Goal: Task Accomplishment & Management: Understand process/instructions

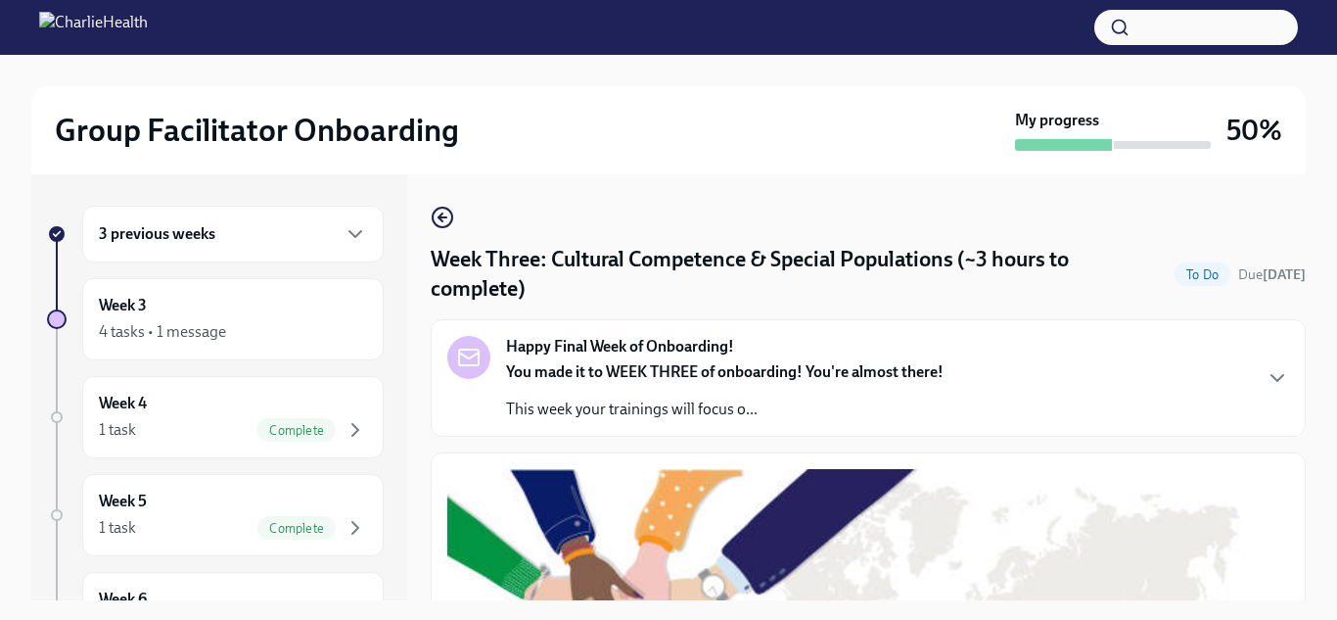
scroll to position [1701, 0]
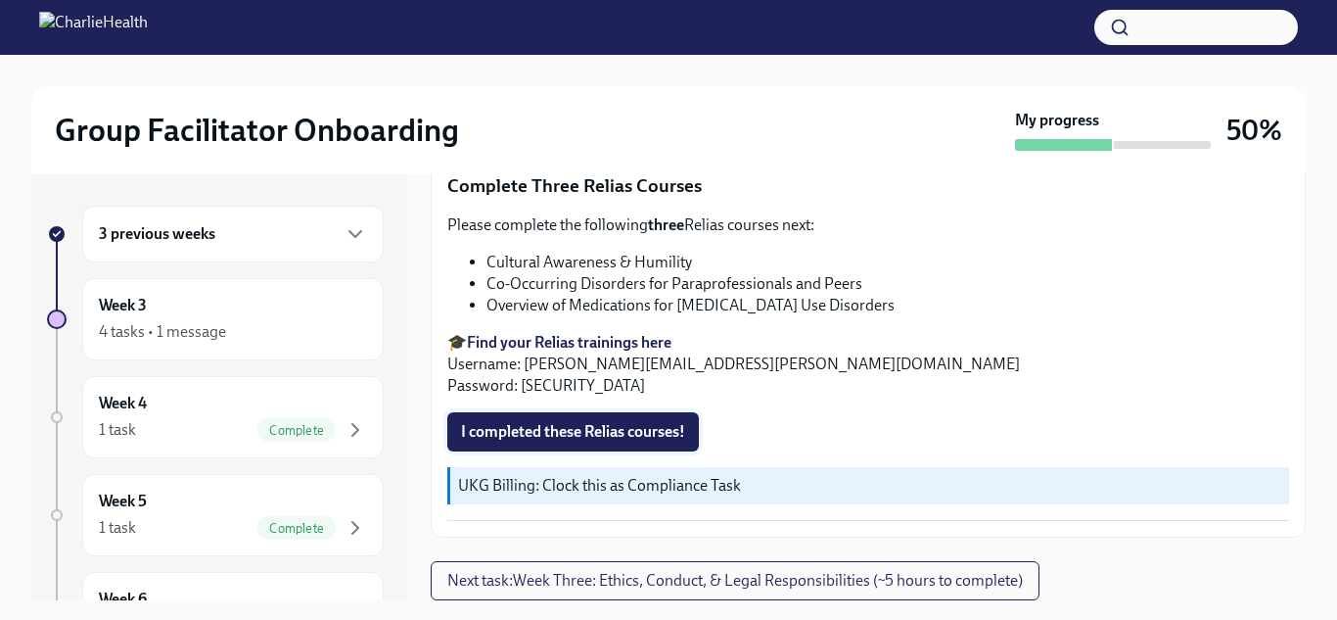
click at [550, 437] on span "I completed these Relias courses!" at bounding box center [573, 432] width 224 height 20
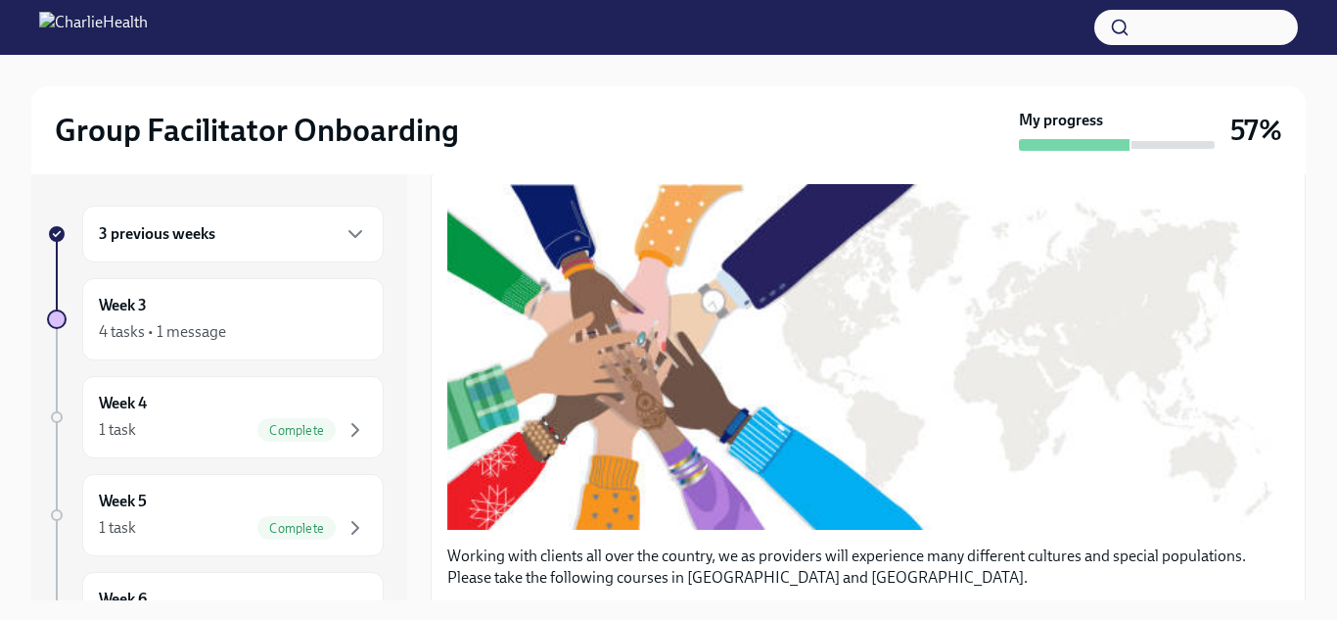
scroll to position [0, 0]
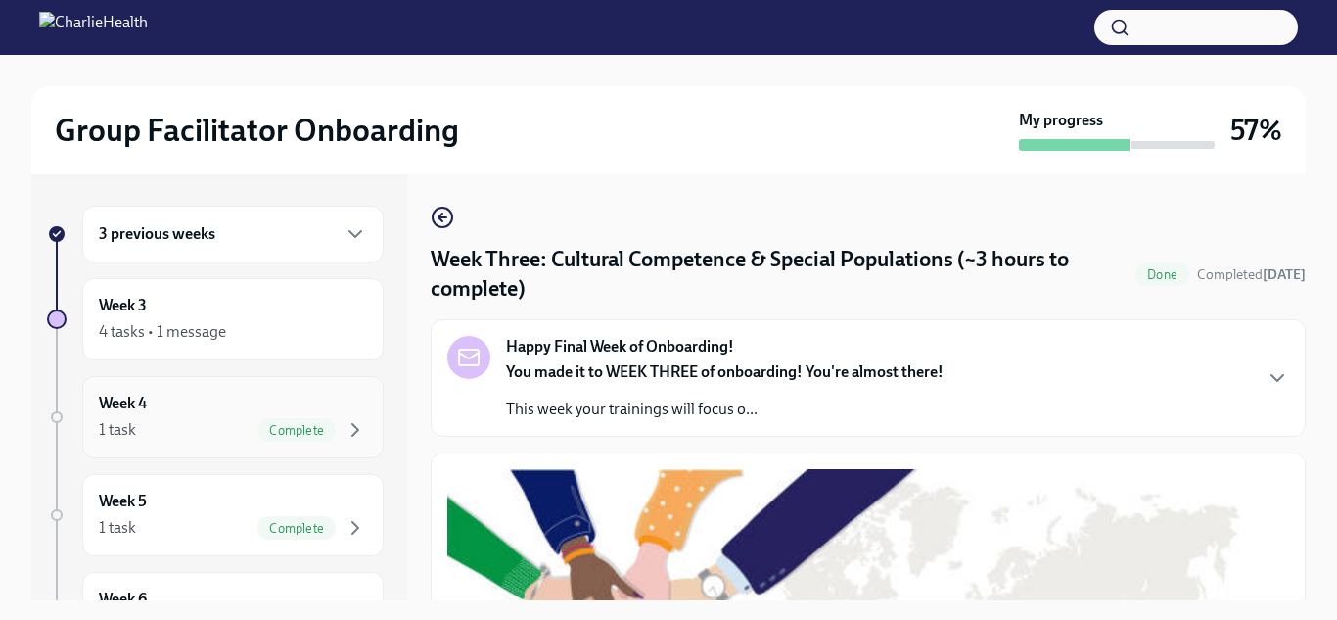
click at [324, 412] on div "Week 4 1 task Complete" at bounding box center [233, 417] width 268 height 49
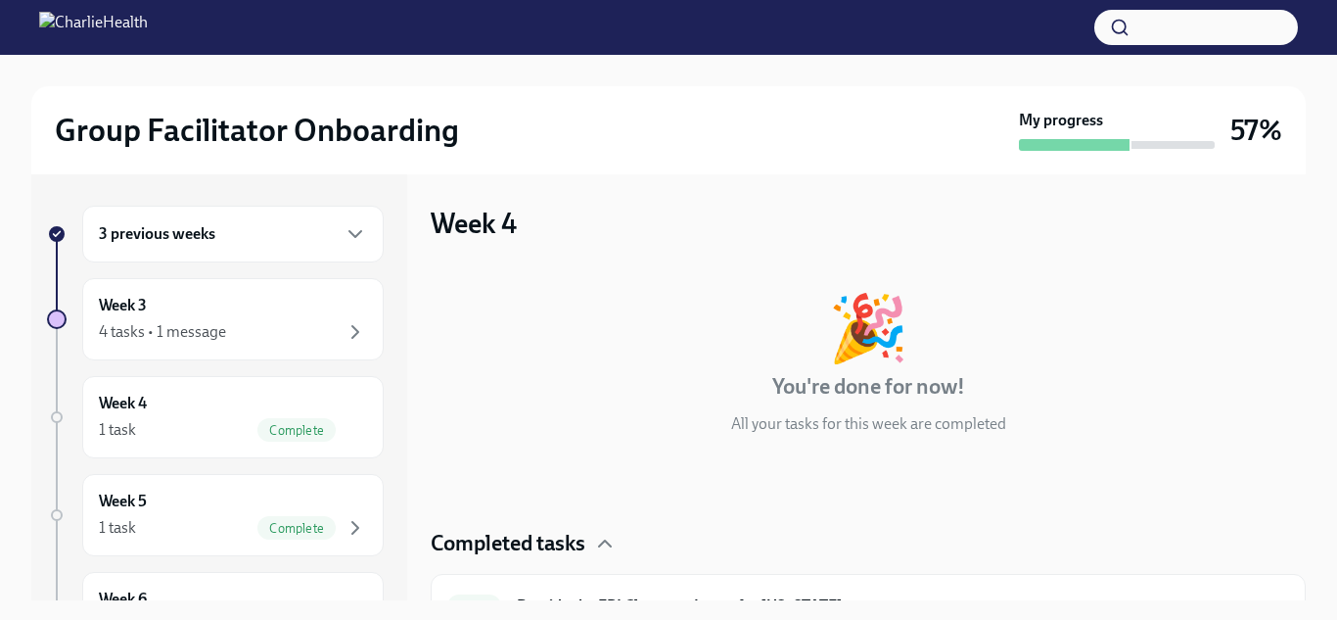
scroll to position [38, 0]
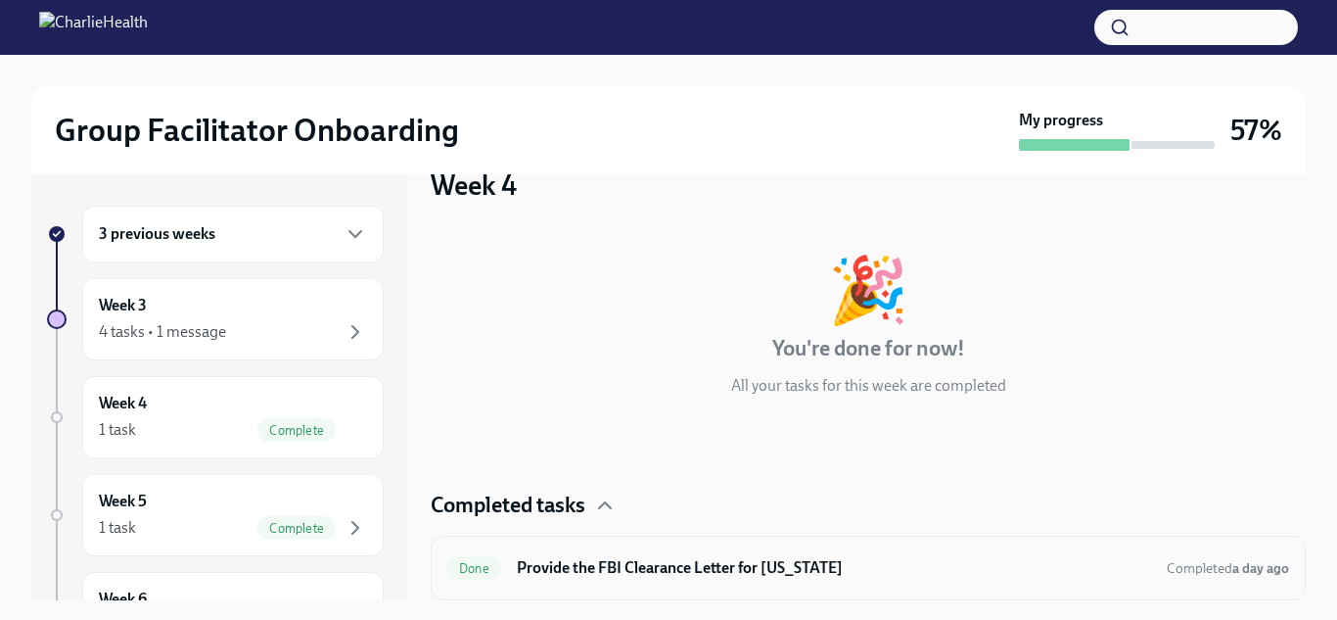
click at [681, 560] on h6 "Provide the FBI Clearance Letter for [US_STATE]" at bounding box center [834, 568] width 634 height 22
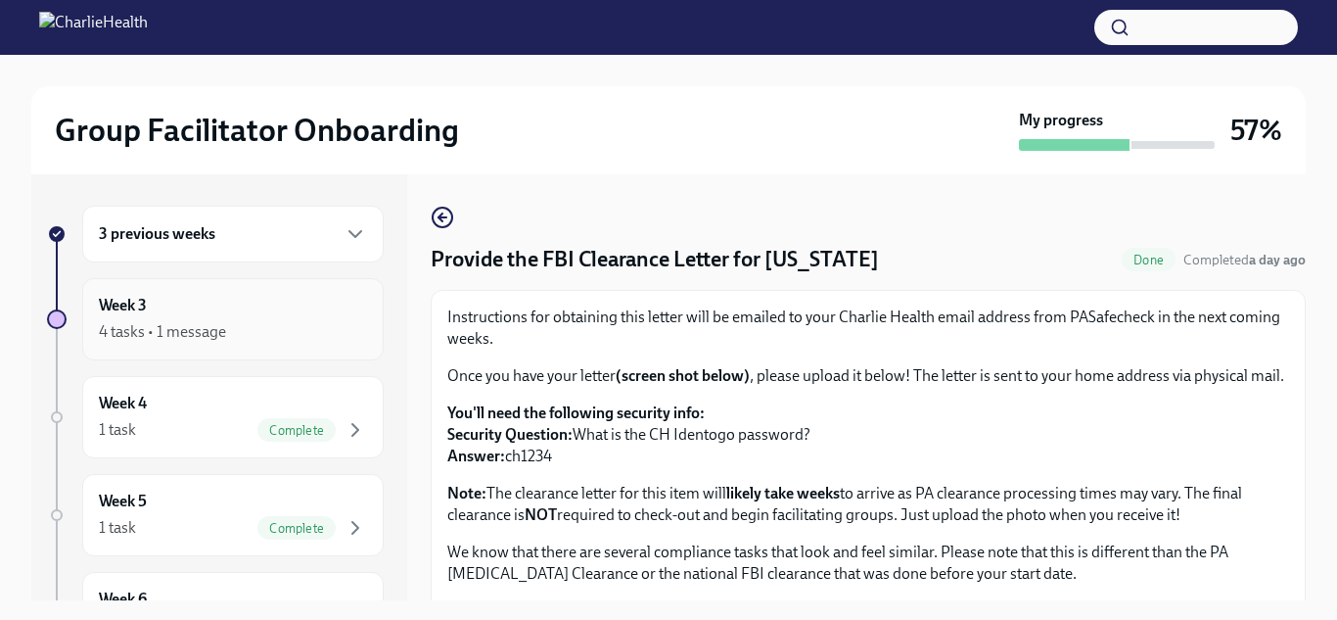
click at [297, 332] on div "4 tasks • 1 message" at bounding box center [233, 331] width 268 height 23
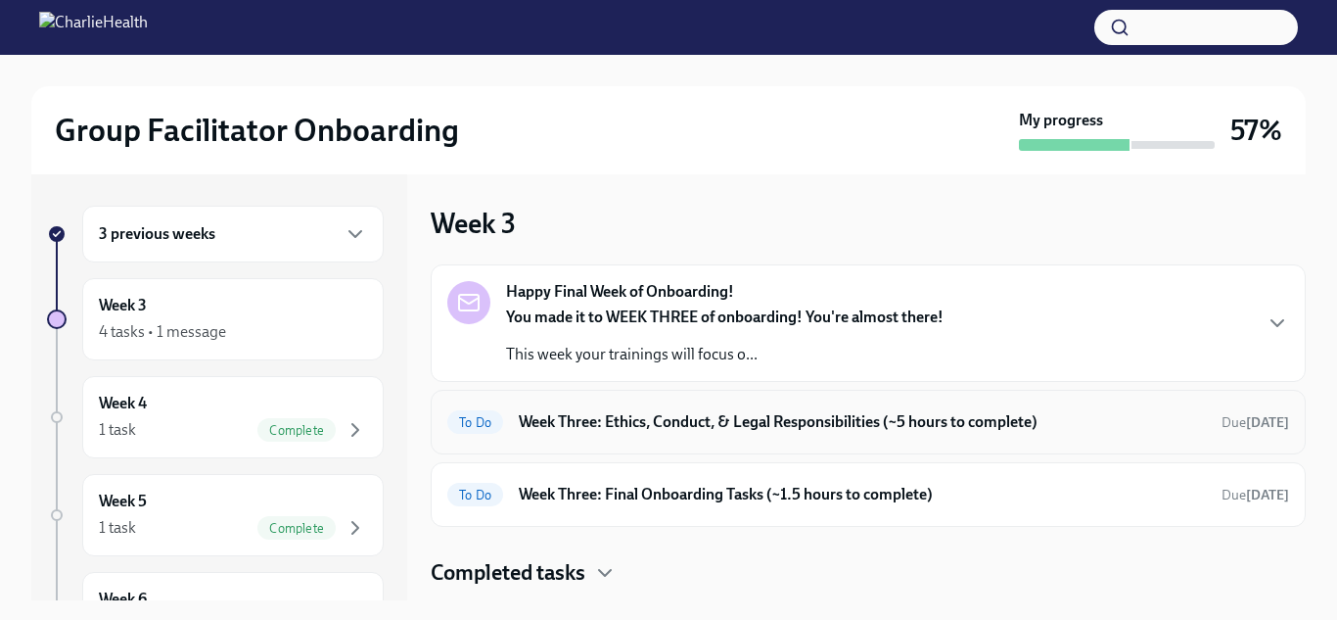
scroll to position [287, 0]
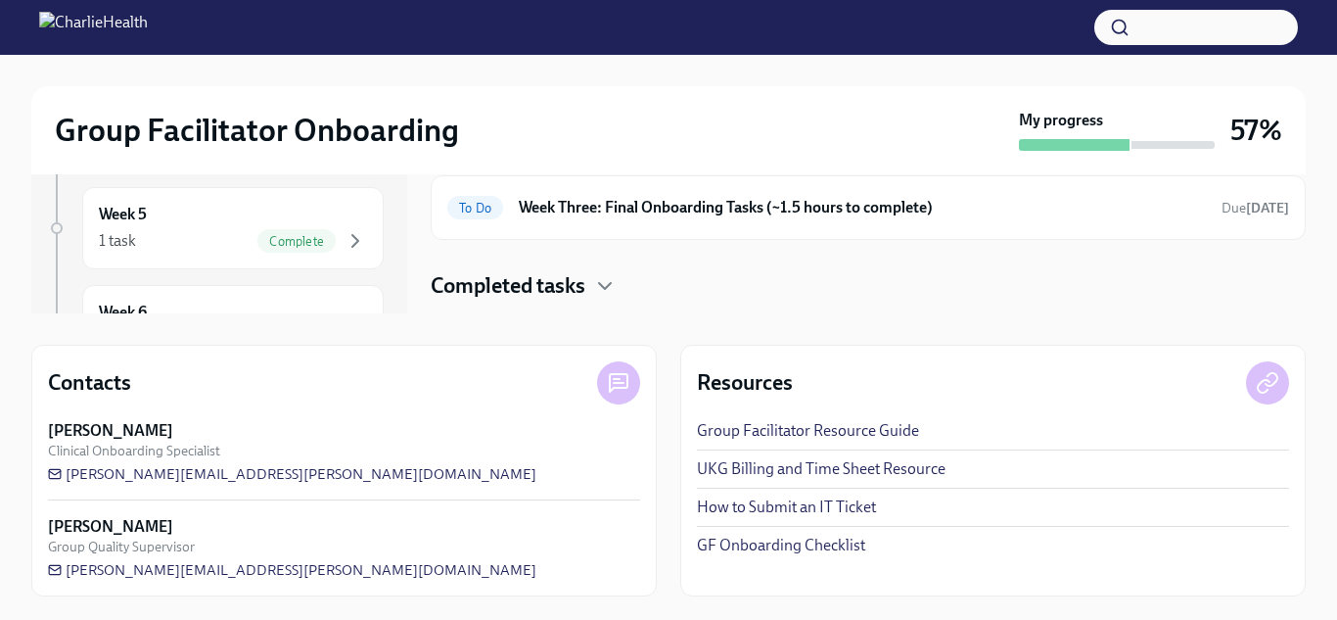
click at [601, 263] on div "Happy Final Week of Onboarding! You made it to WEEK THREE of onboarding! You're…" at bounding box center [868, 138] width 875 height 323
click at [595, 281] on icon "button" at bounding box center [604, 285] width 23 height 23
click at [609, 285] on icon "button" at bounding box center [605, 286] width 12 height 6
click at [609, 285] on icon "button" at bounding box center [604, 285] width 23 height 23
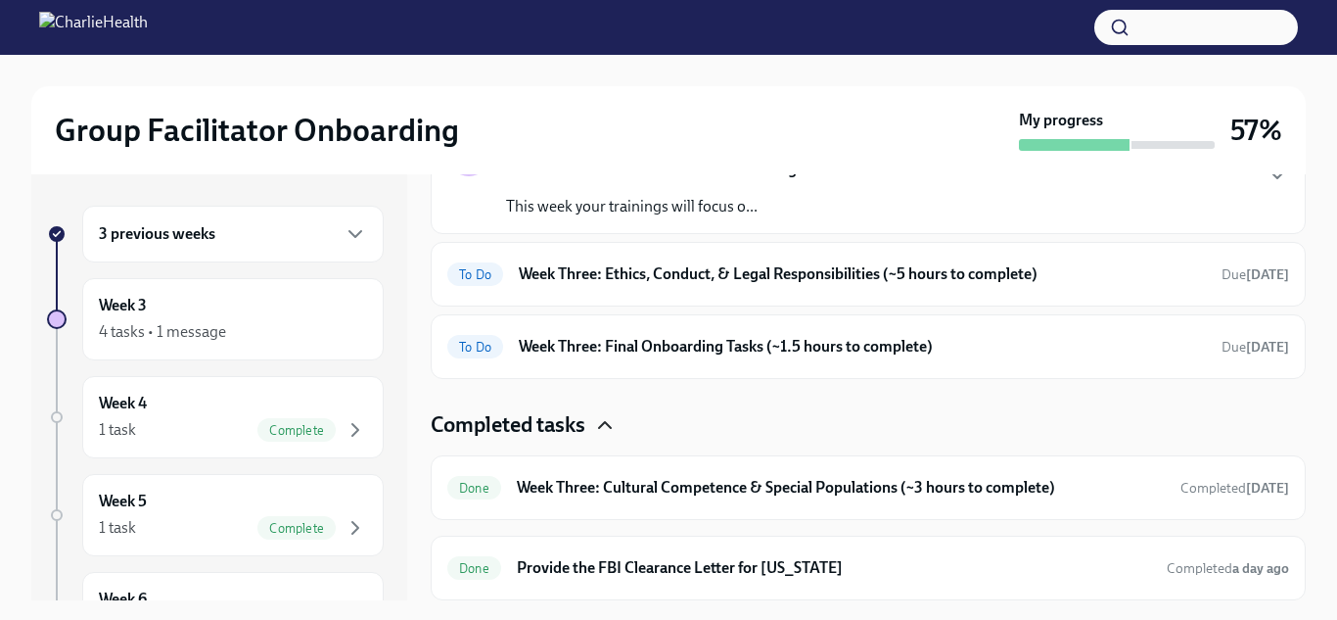
scroll to position [4, 0]
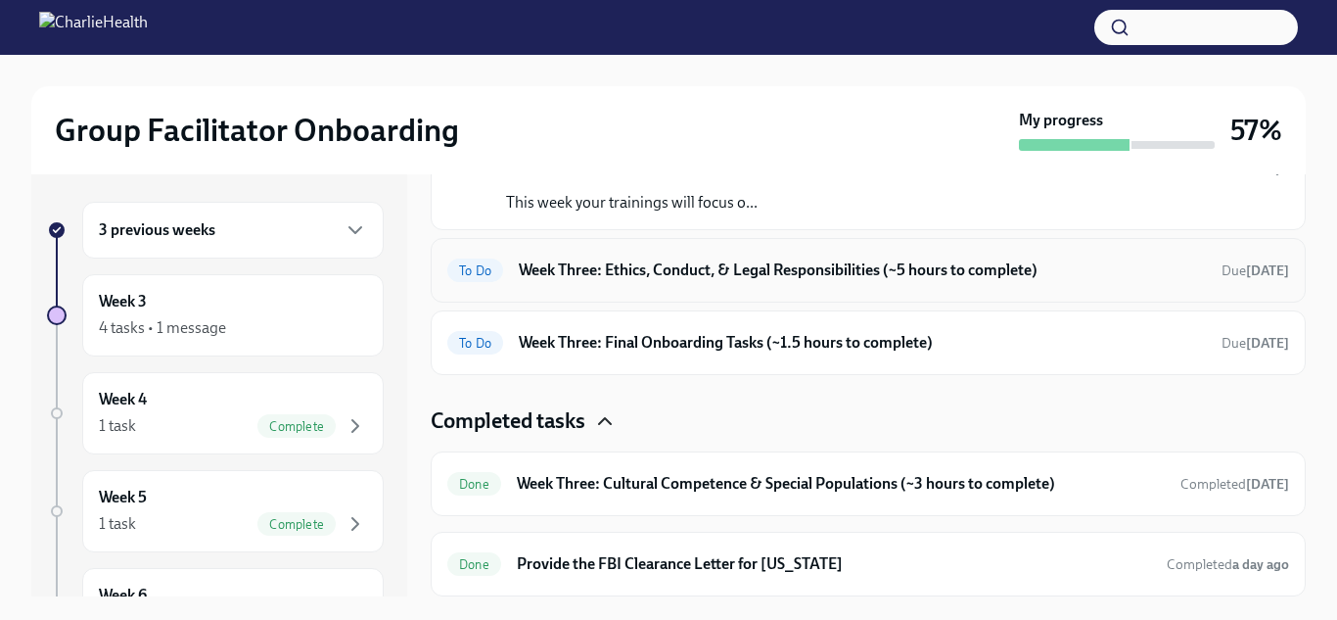
click at [724, 266] on h6 "Week Three: Ethics, Conduct, & Legal Responsibilities (~5 hours to complete)" at bounding box center [862, 270] width 687 height 22
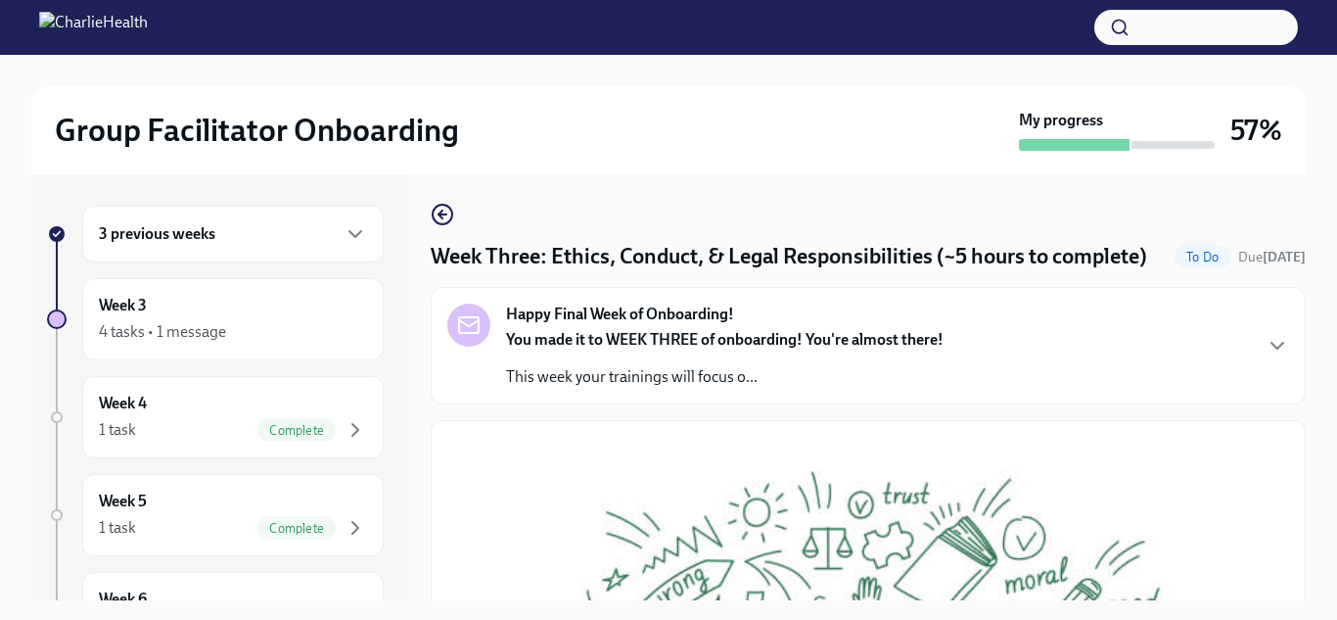
scroll to position [2, 0]
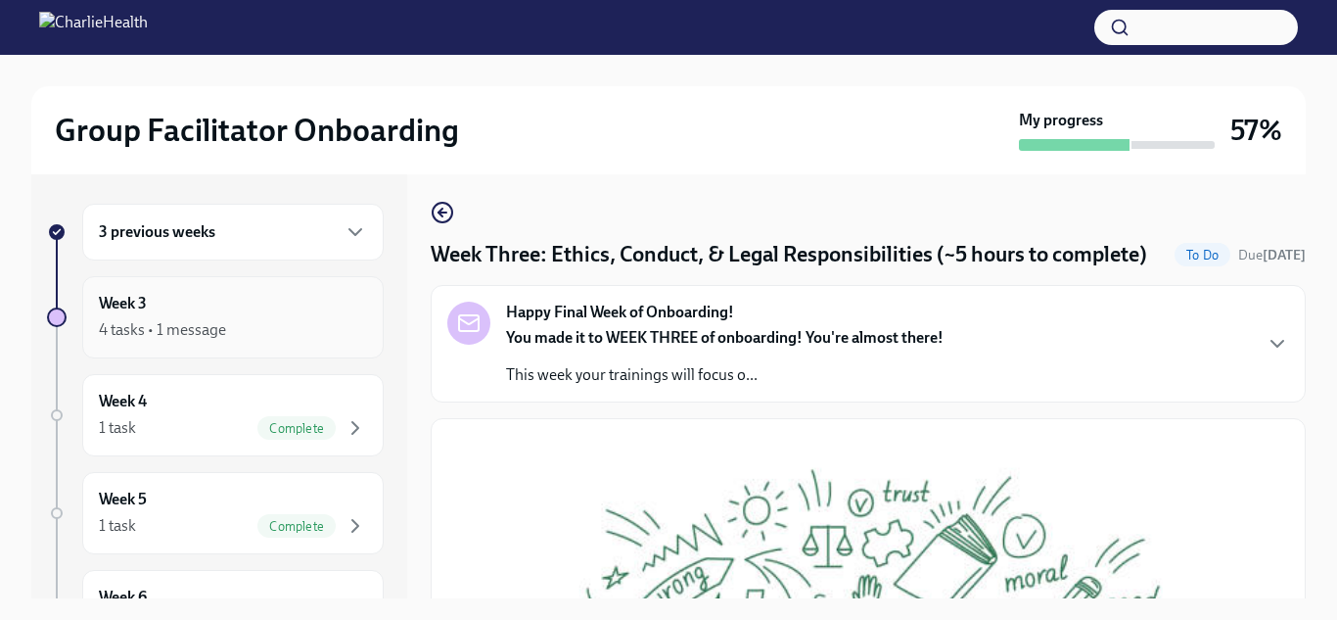
click at [203, 314] on div "Week 3 4 tasks • 1 message" at bounding box center [233, 317] width 268 height 49
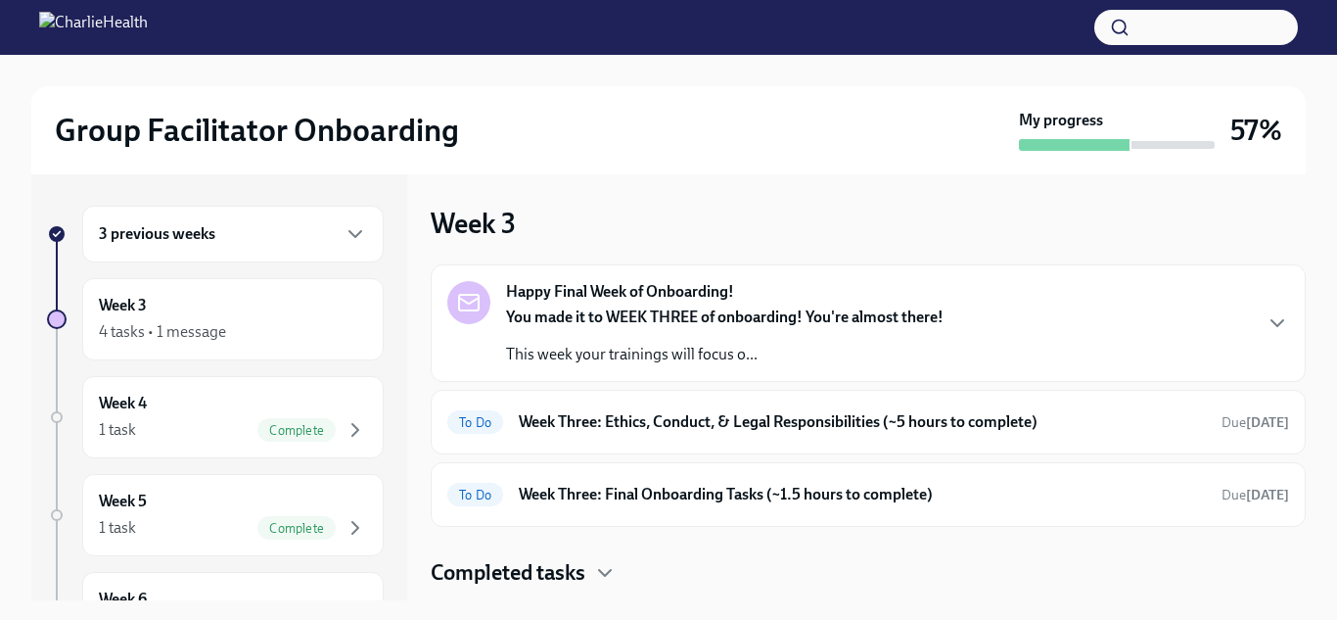
click at [672, 344] on p "This week your trainings will focus o..." at bounding box center [725, 355] width 438 height 22
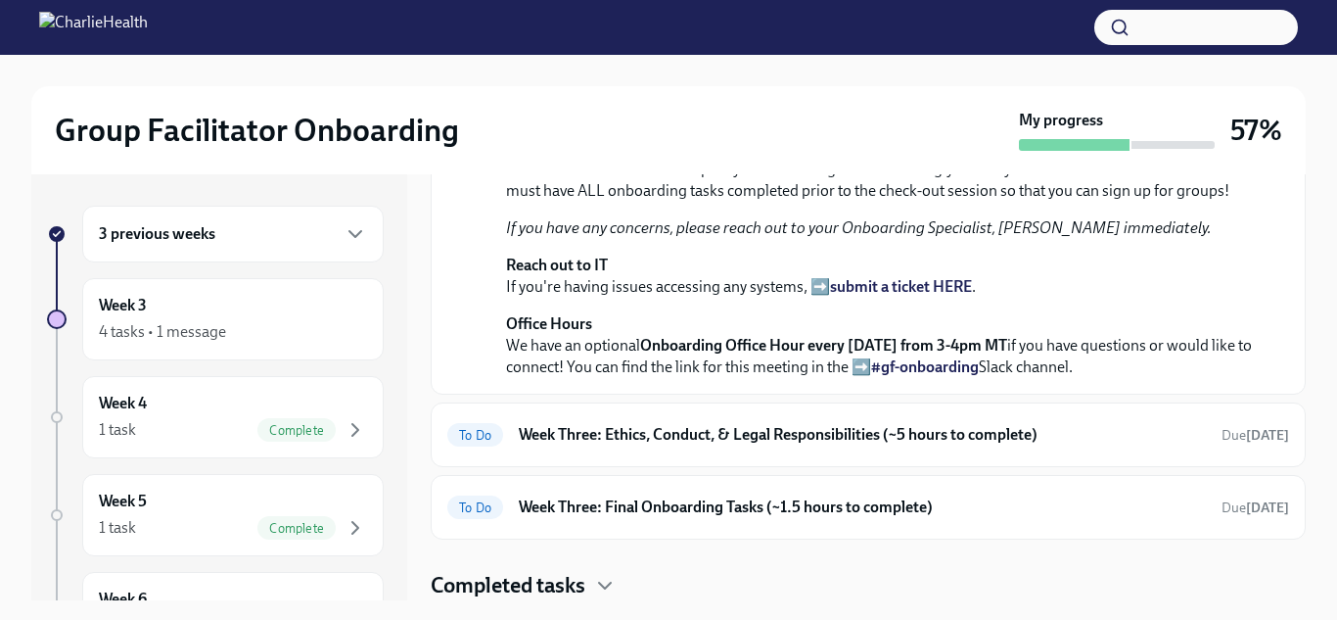
scroll to position [764, 0]
click at [608, 437] on h6 "Week Three: Ethics, Conduct, & Legal Responsibilities (~5 hours to complete)" at bounding box center [862, 435] width 687 height 22
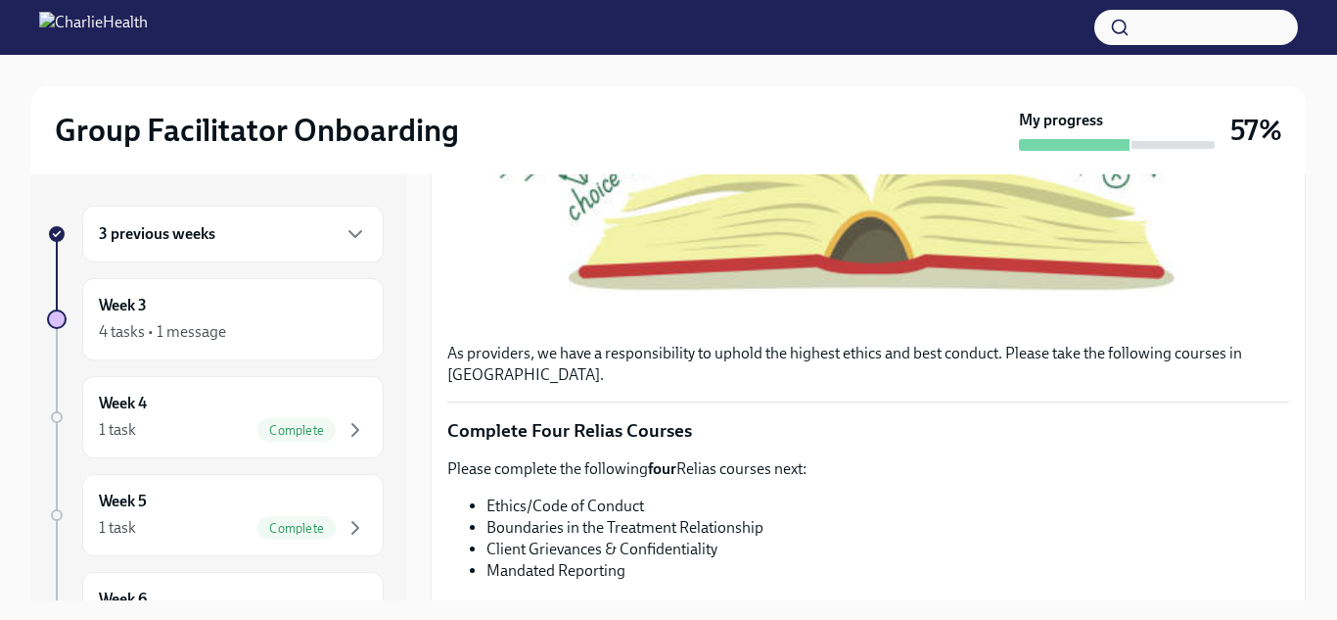
scroll to position [707, 0]
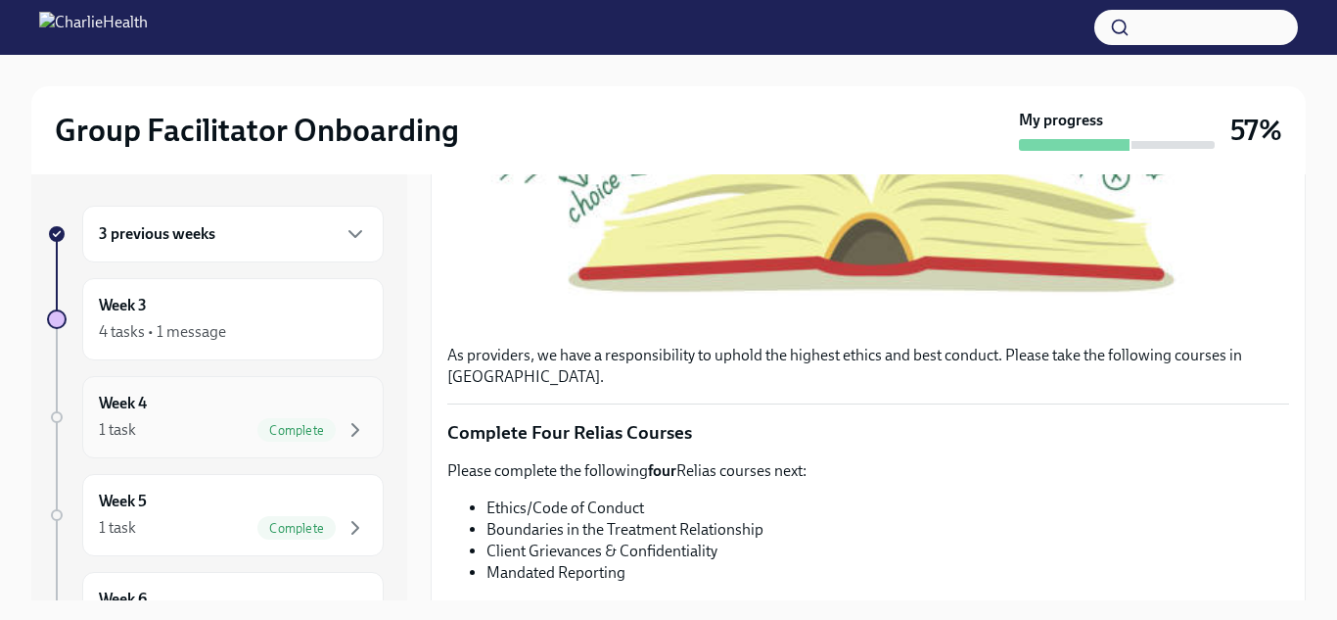
click at [308, 406] on div "Week 4 1 task Complete" at bounding box center [233, 417] width 268 height 49
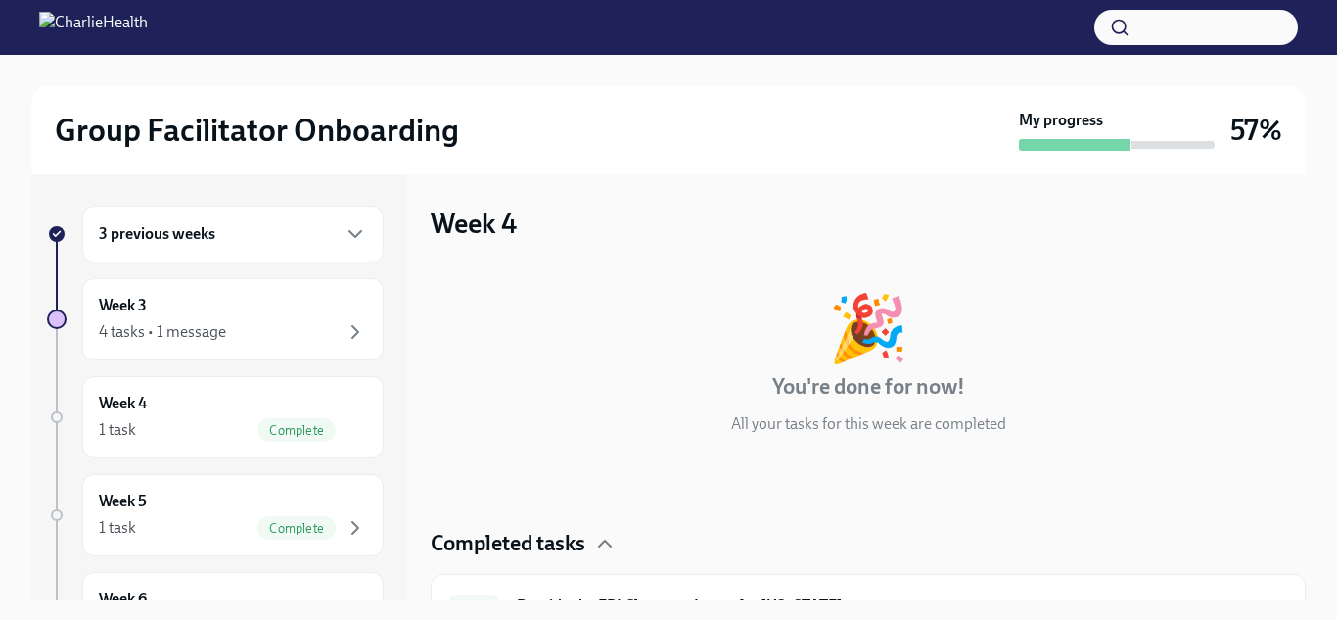
scroll to position [38, 0]
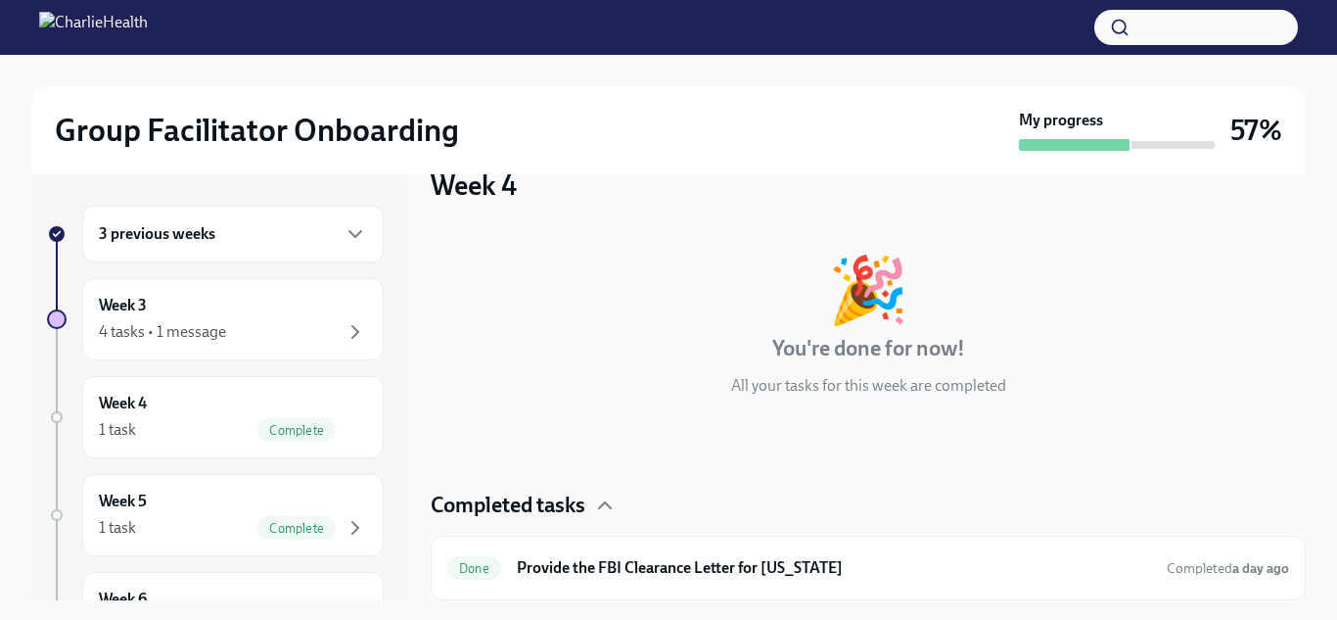
click at [576, 506] on h4 "Completed tasks" at bounding box center [508, 504] width 155 height 29
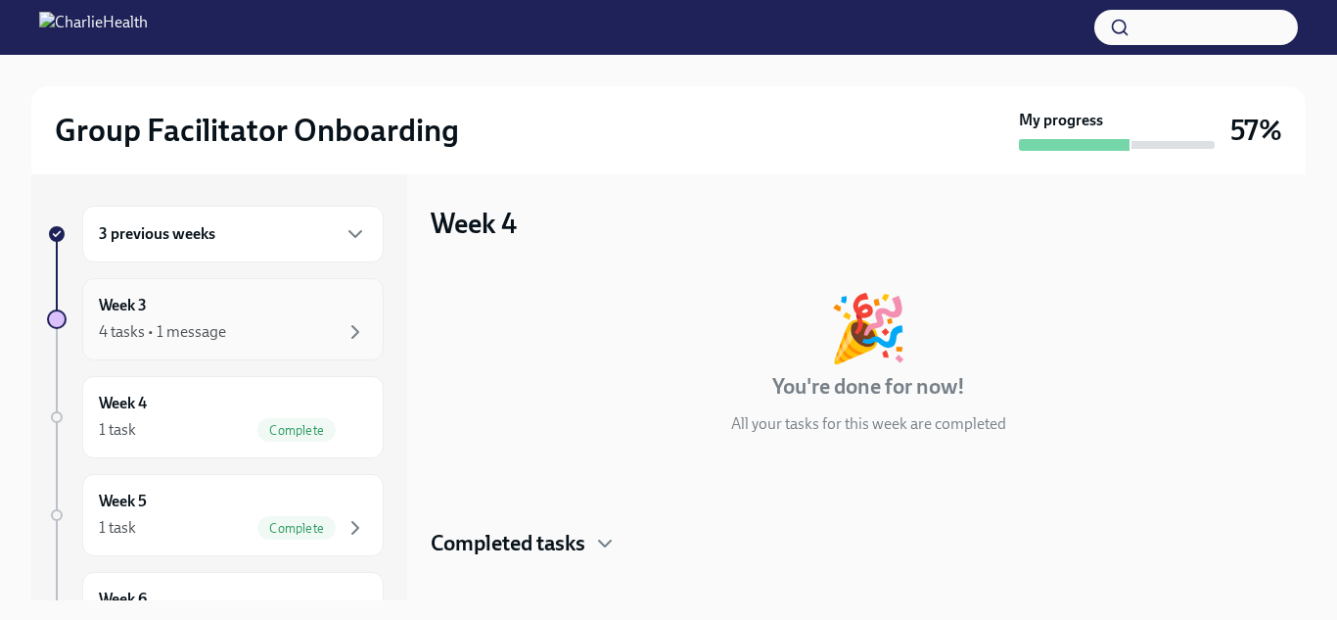
click at [157, 293] on div "Week 3 4 tasks • 1 message" at bounding box center [233, 319] width 302 height 82
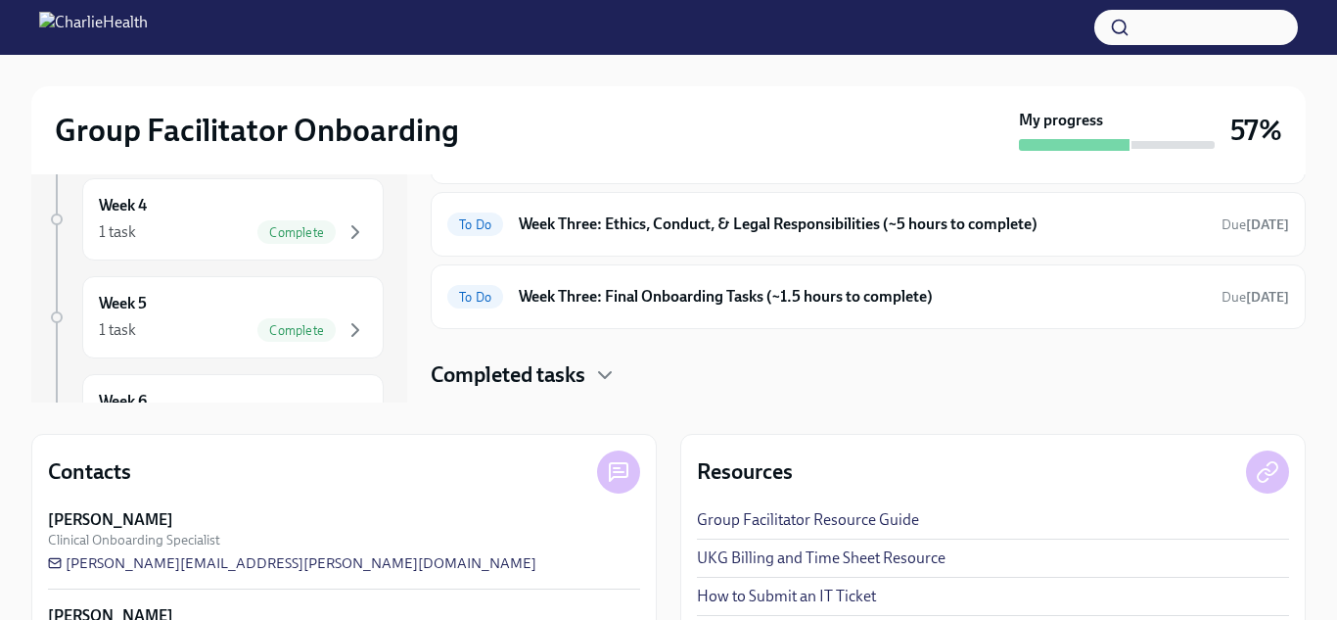
scroll to position [202, 0]
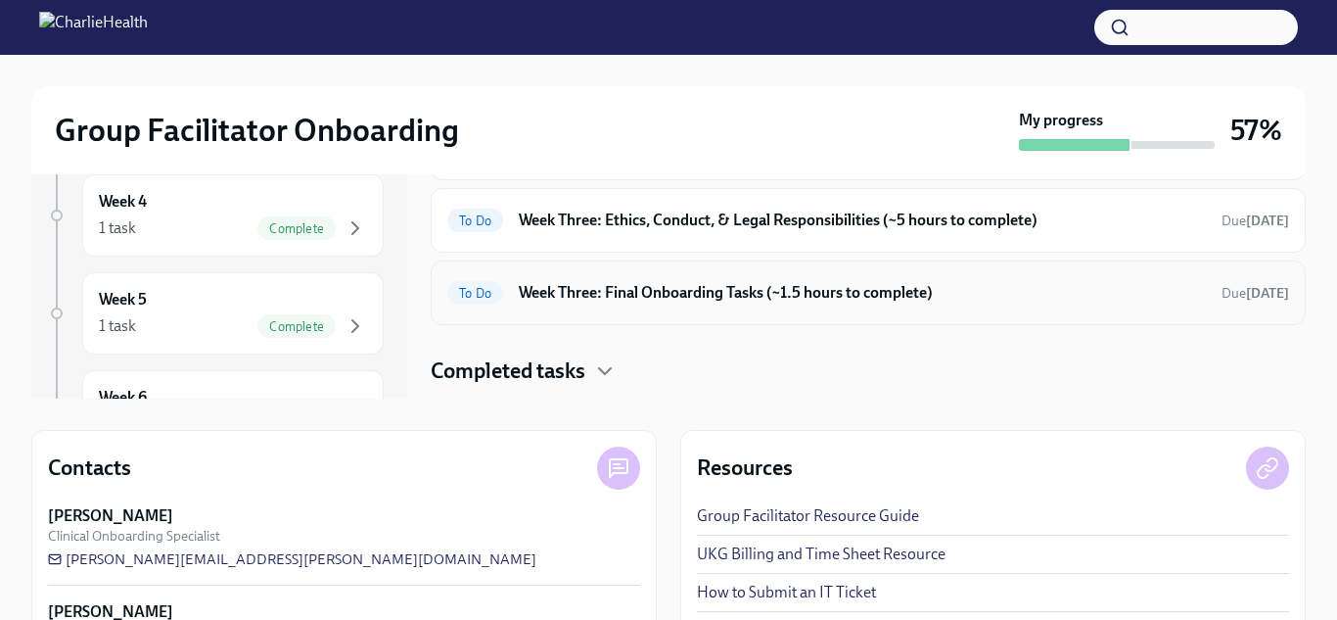
click at [789, 302] on h6 "Week Three: Final Onboarding Tasks (~1.5 hours to complete)" at bounding box center [862, 293] width 687 height 22
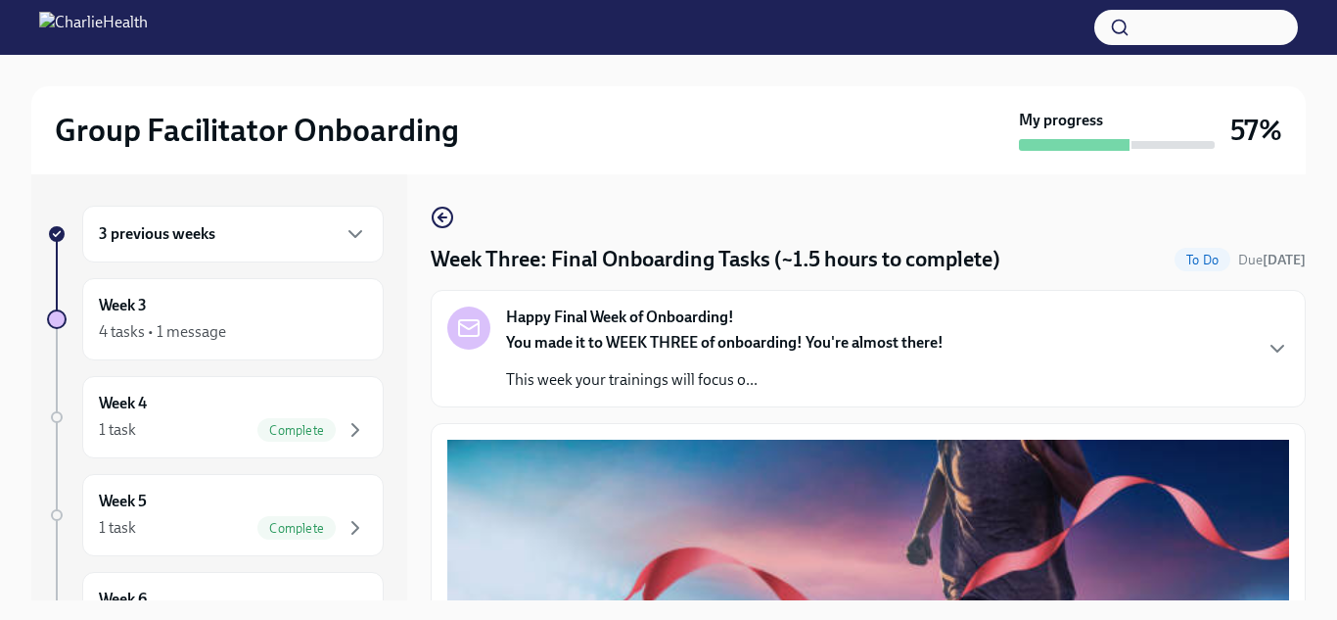
scroll to position [1, 0]
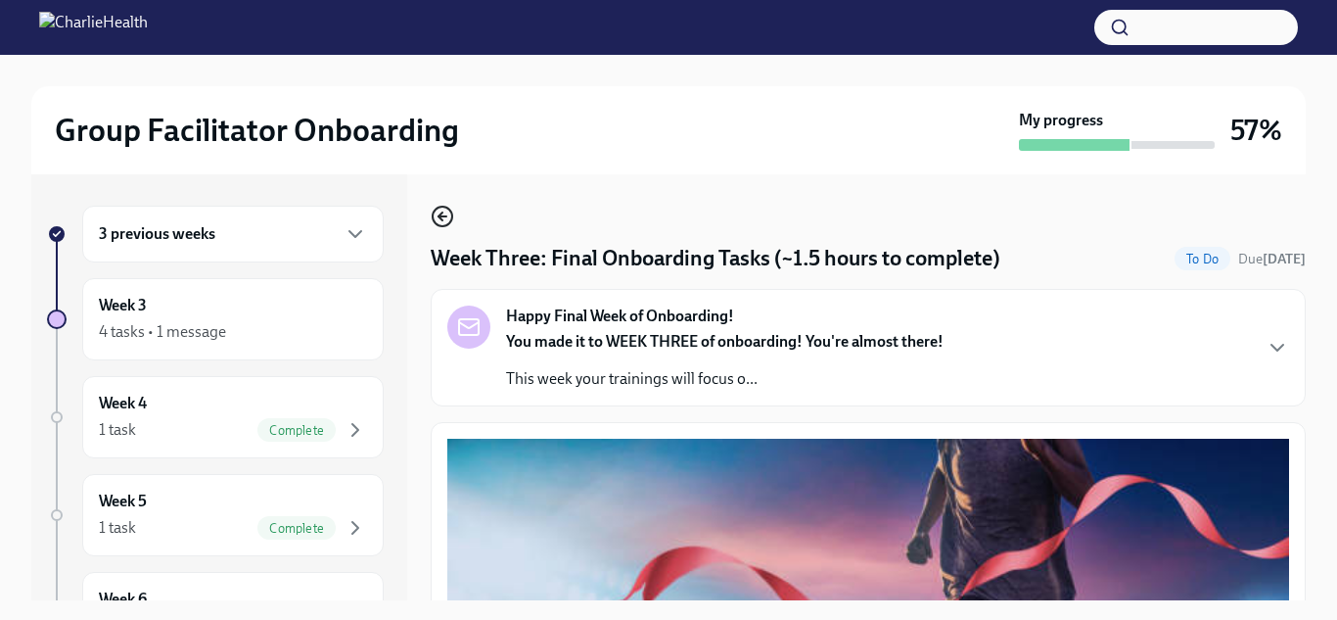
click at [443, 211] on icon "button" at bounding box center [442, 216] width 23 height 23
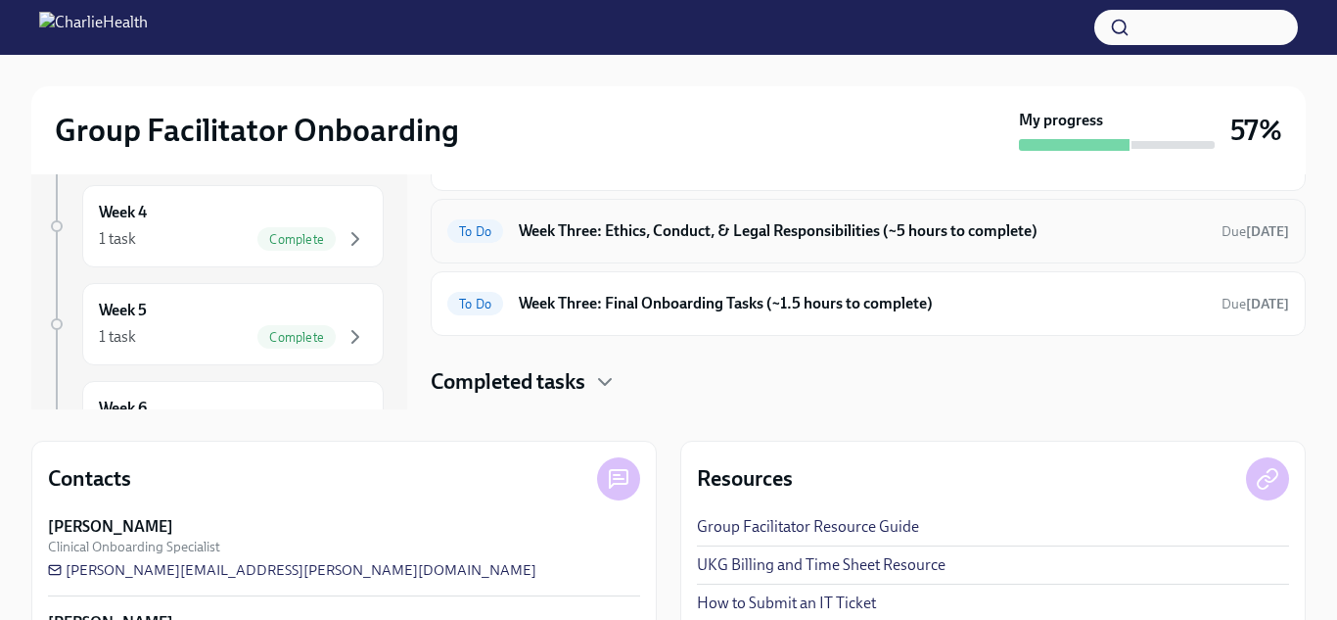
scroll to position [197, 0]
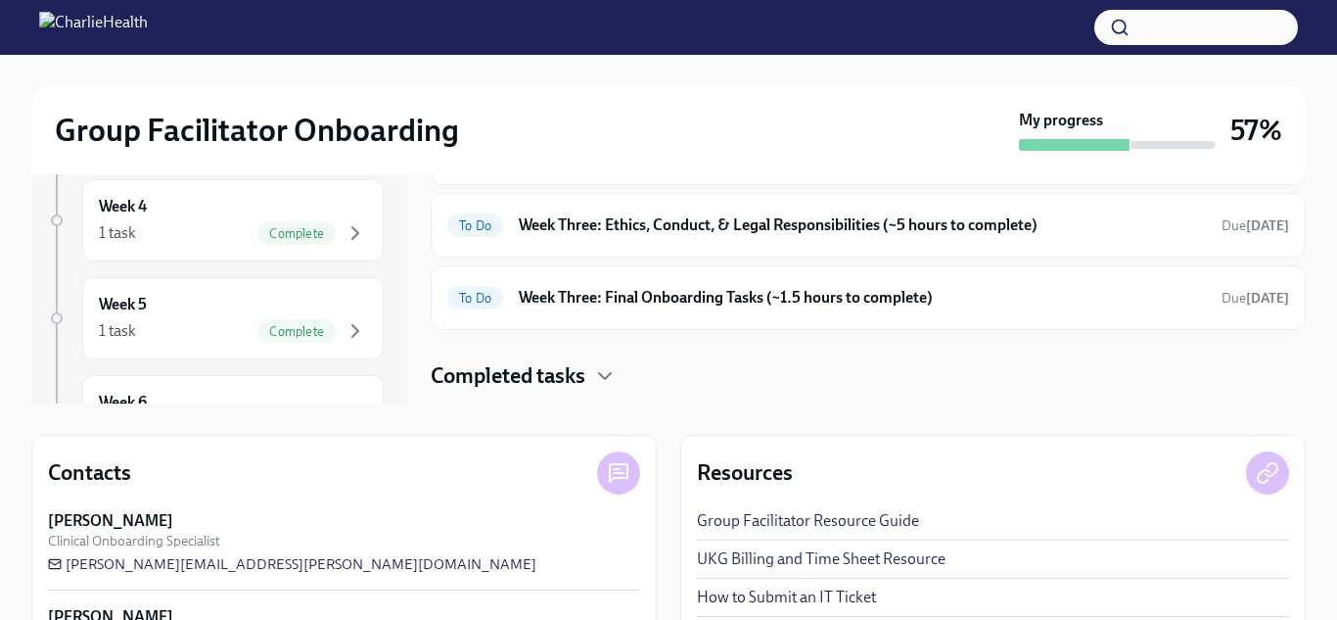
click at [532, 367] on h4 "Completed tasks" at bounding box center [508, 375] width 155 height 29
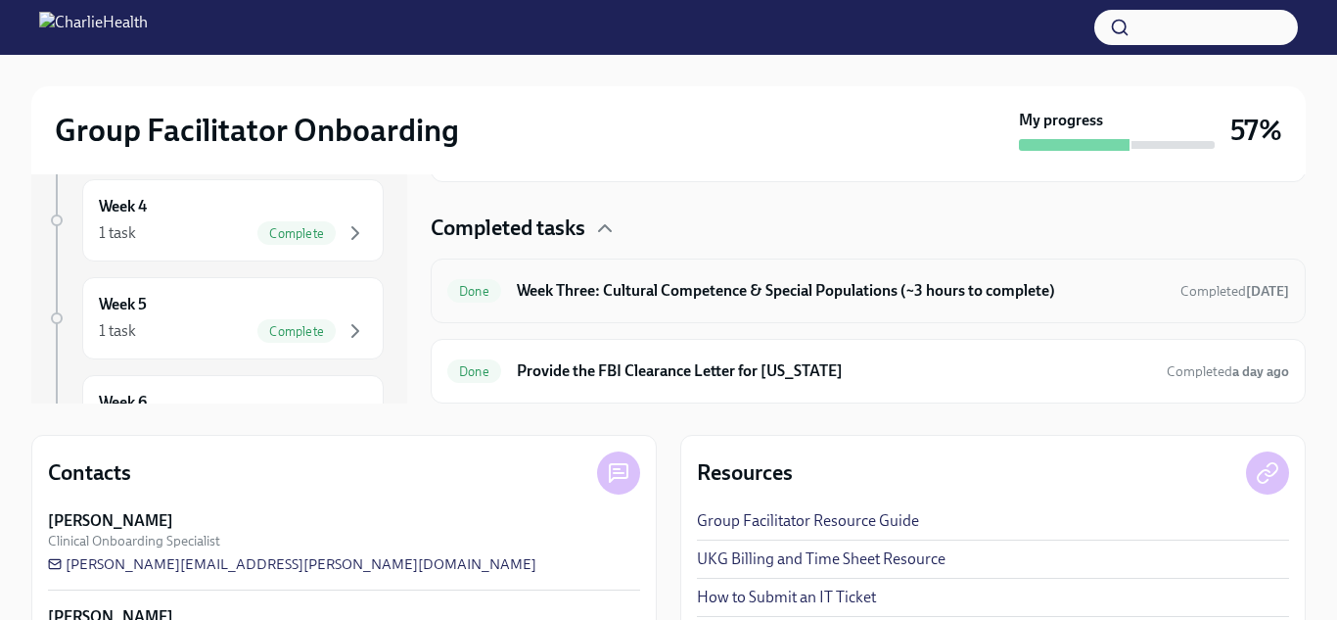
click at [674, 285] on h6 "Week Three: Cultural Competence & Special Populations (~3 hours to complete)" at bounding box center [841, 291] width 648 height 22
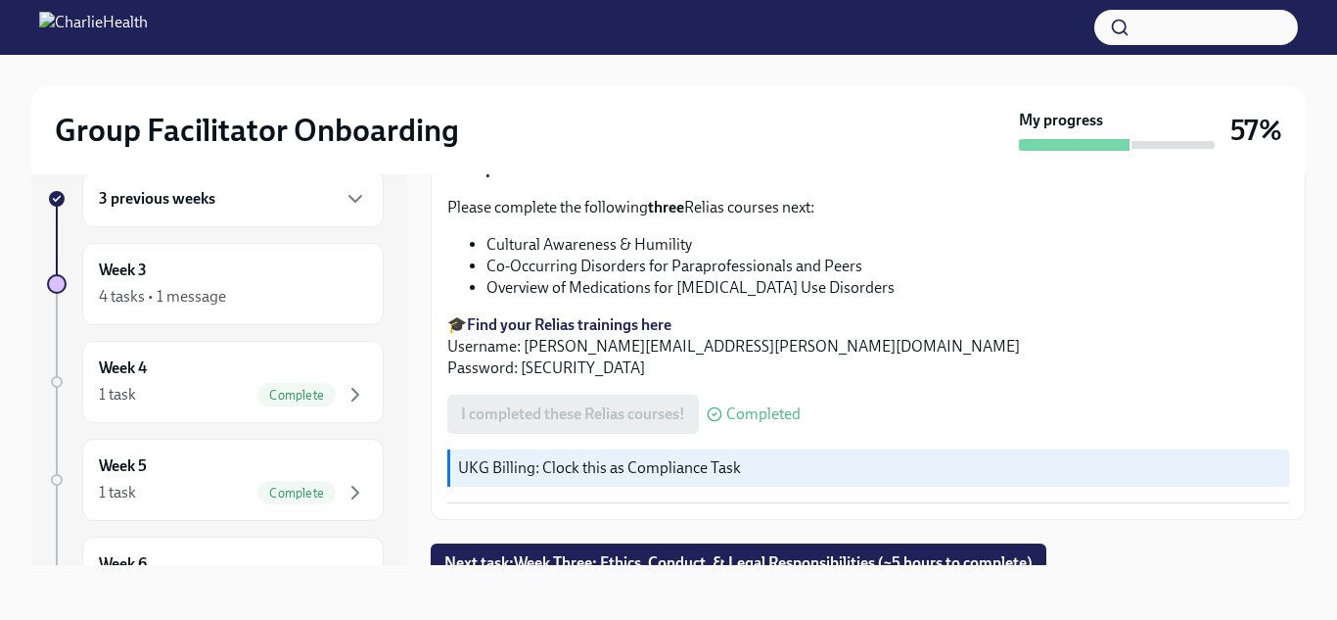
scroll to position [1682, 0]
